Goal: Navigation & Orientation: Find specific page/section

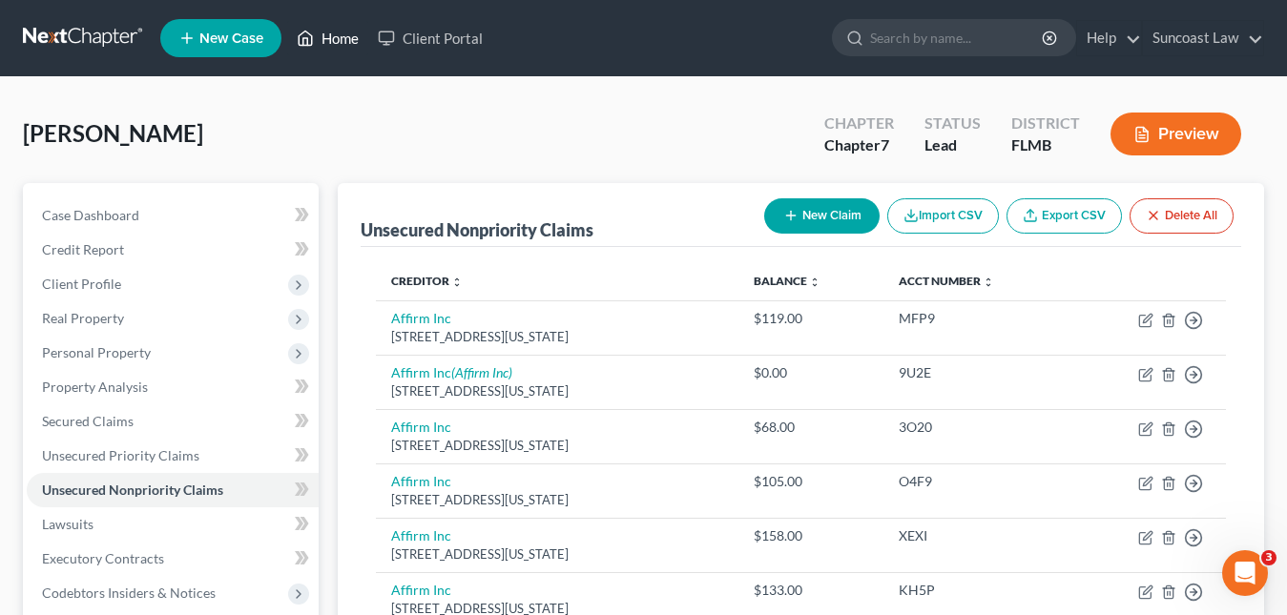
click at [331, 38] on link "Home" at bounding box center [327, 38] width 81 height 34
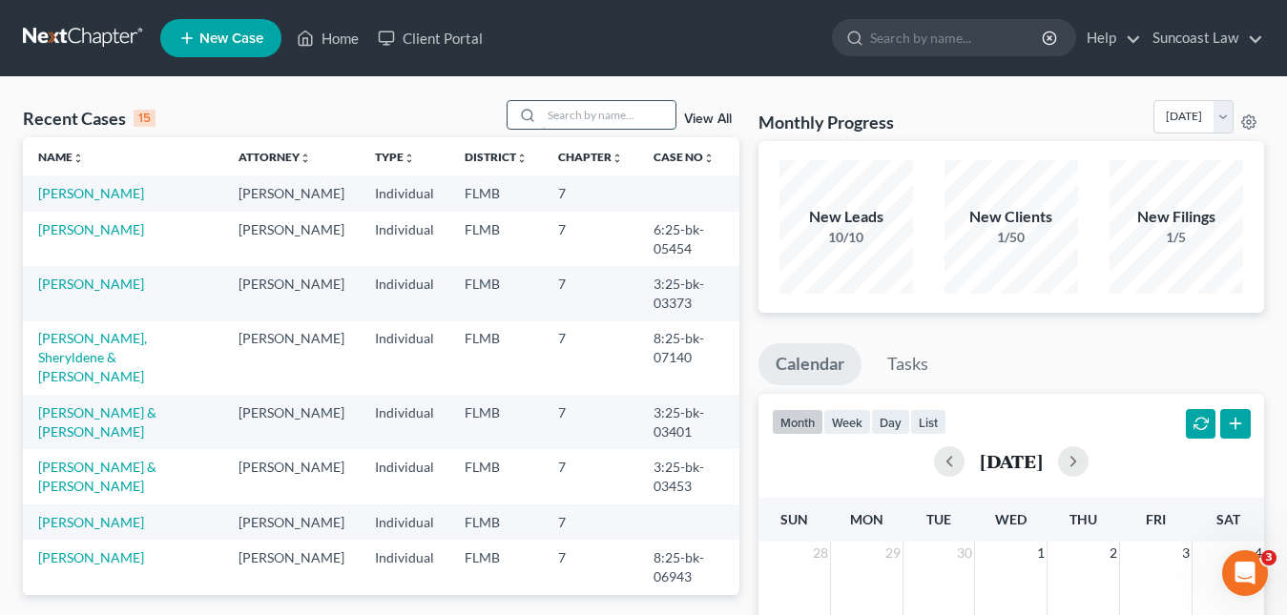
click at [546, 113] on input "search" at bounding box center [609, 115] width 134 height 28
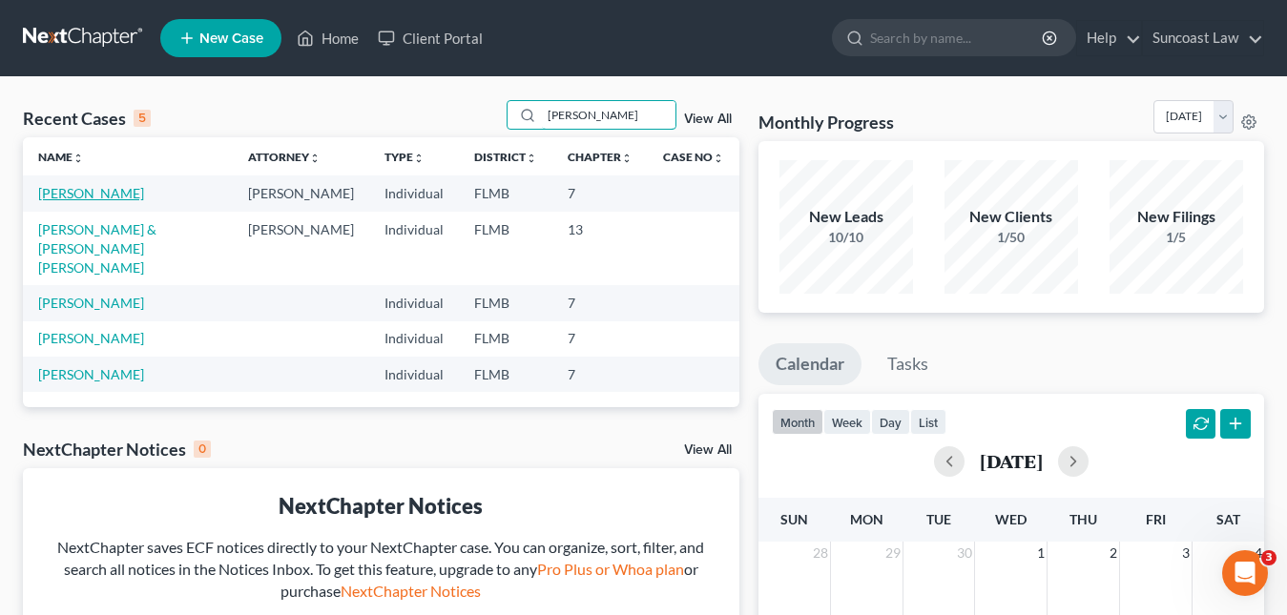
type input "[PERSON_NAME]"
click at [102, 195] on link "[PERSON_NAME]" at bounding box center [91, 193] width 106 height 16
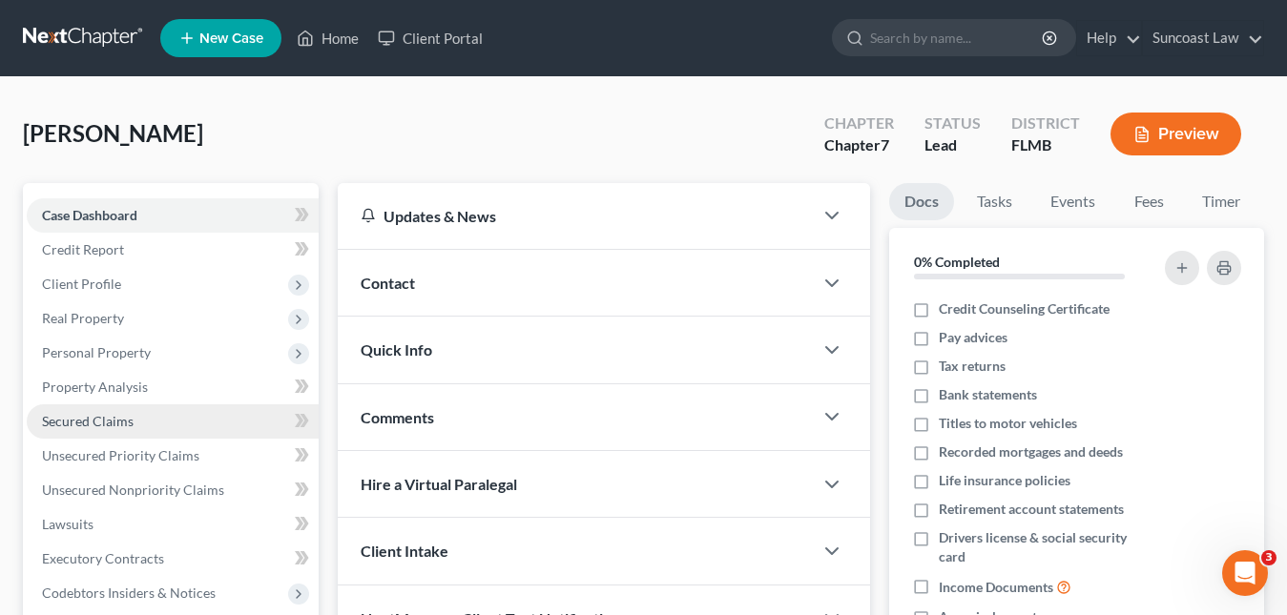
click at [125, 413] on span "Secured Claims" at bounding box center [88, 421] width 92 height 16
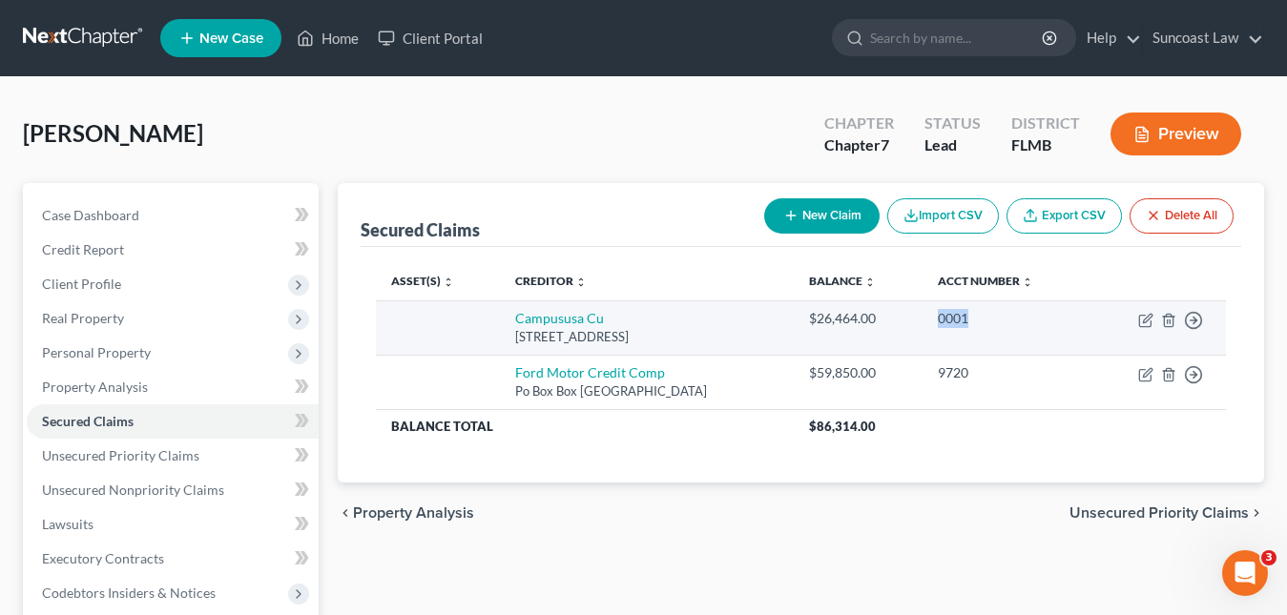
drag, startPoint x: 990, startPoint y: 320, endPoint x: 947, endPoint y: 319, distance: 43.0
click at [947, 319] on div "0001" at bounding box center [1006, 318] width 136 height 19
copy div "0001"
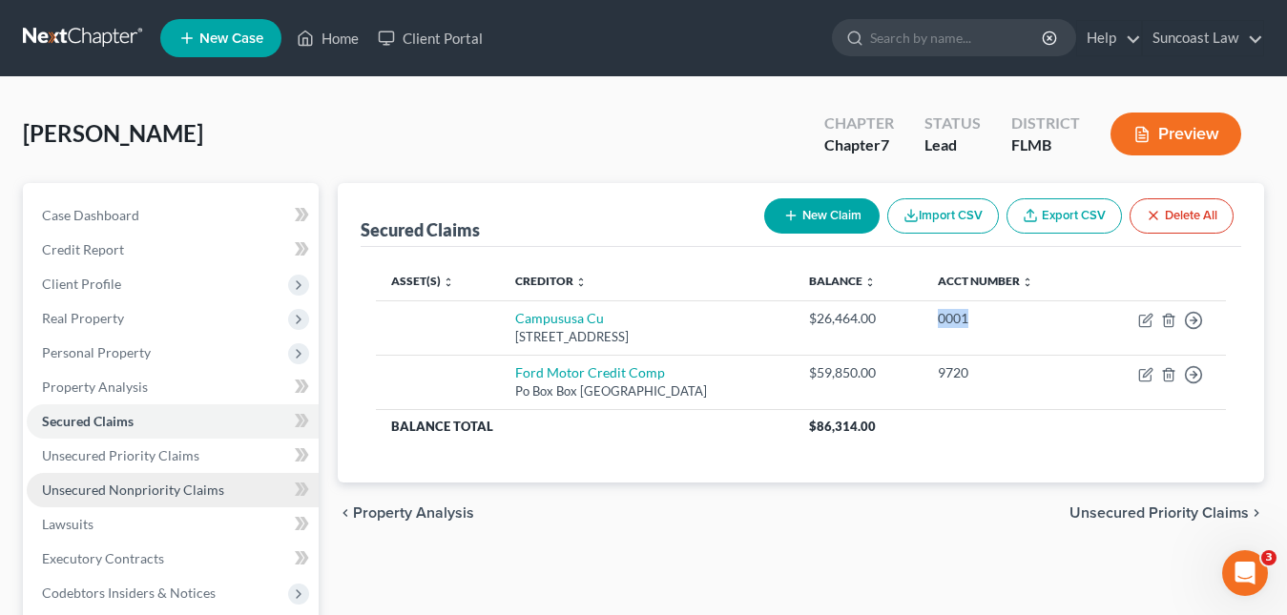
click at [193, 490] on span "Unsecured Nonpriority Claims" at bounding box center [133, 490] width 182 height 16
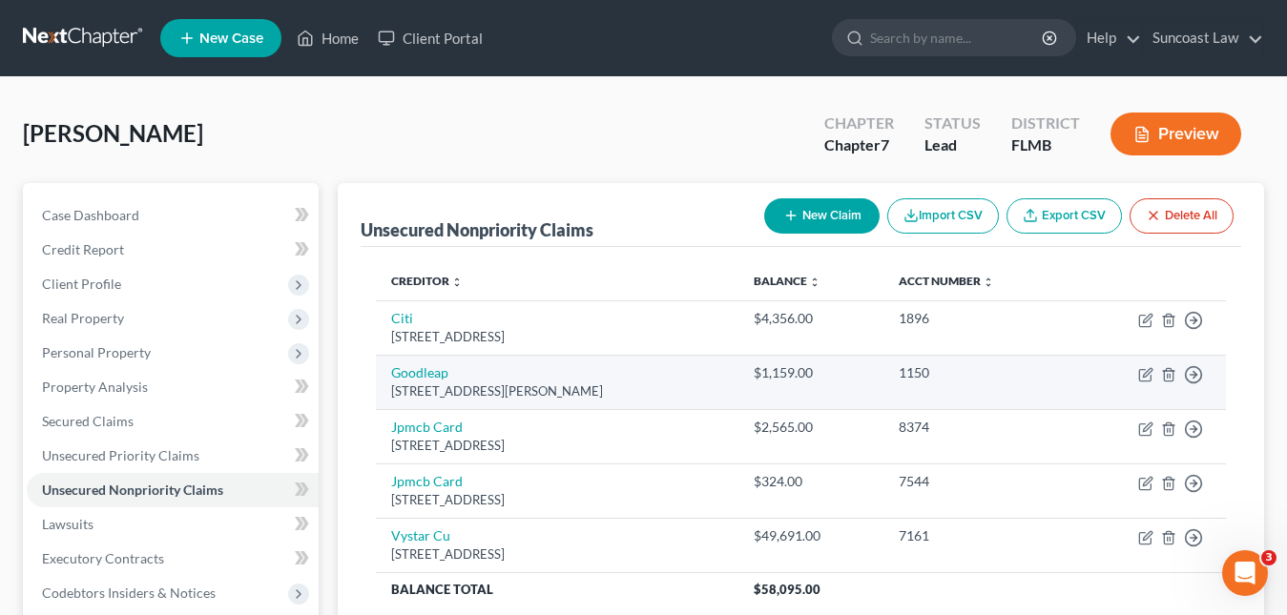
scroll to position [95, 0]
